Goal: Information Seeking & Learning: Check status

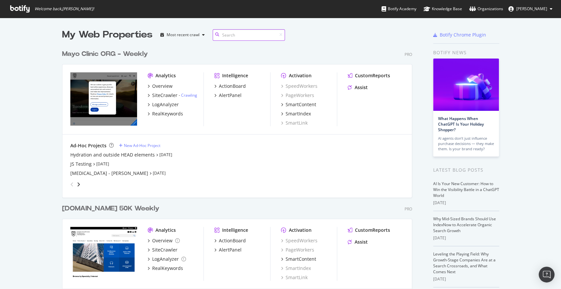
scroll to position [933, 350]
click at [159, 94] on div "SiteCrawler" at bounding box center [164, 95] width 25 height 7
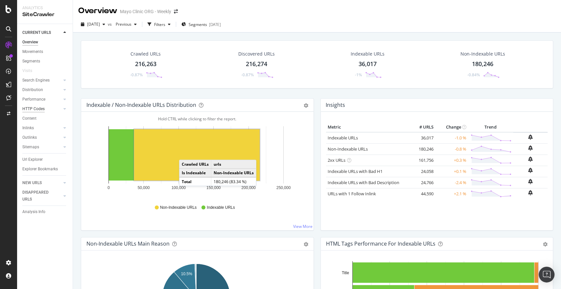
click at [36, 108] on div "HTTP Codes" at bounding box center [33, 108] width 22 height 7
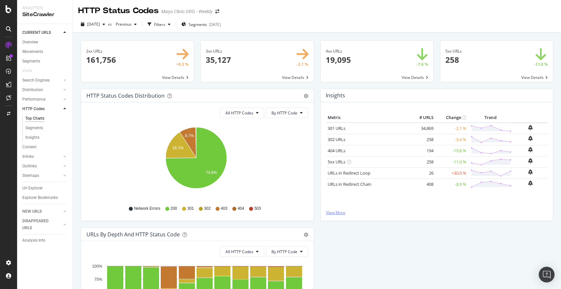
click at [327, 212] on link "View More" at bounding box center [437, 213] width 222 height 6
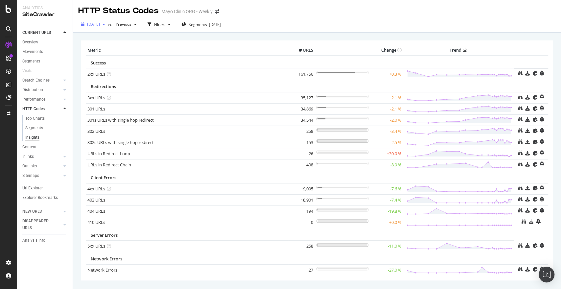
click at [100, 26] on span "2025 Aug. 20th" at bounding box center [93, 24] width 13 height 6
click at [266, 13] on div "HTTP Status Codes Mayo Clinic ORG - Weekly" at bounding box center [317, 8] width 488 height 16
